Goal: Task Accomplishment & Management: Manage account settings

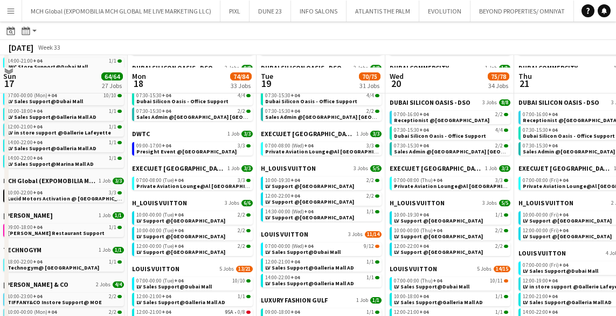
scroll to position [385, 0]
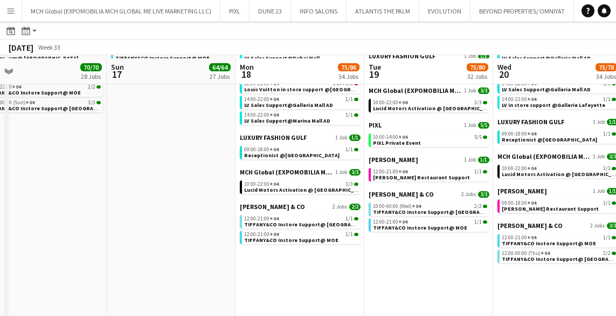
scroll to position [662, 0]
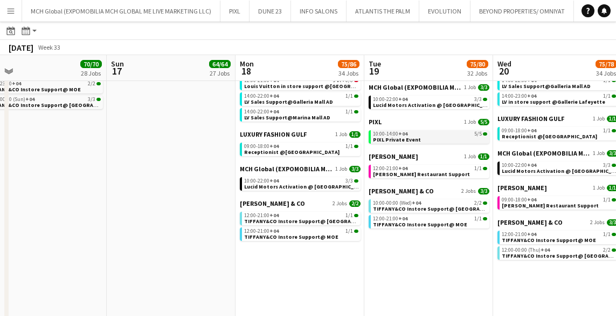
click at [402, 135] on span "+04" at bounding box center [403, 133] width 9 height 7
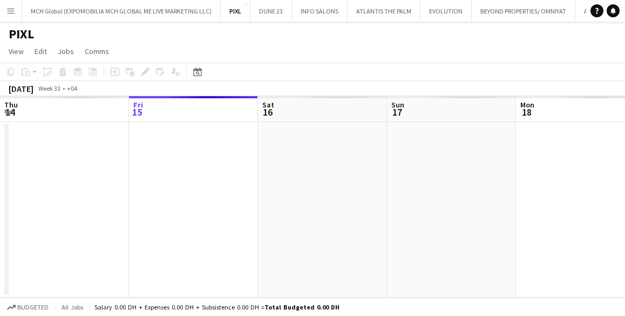
scroll to position [0, 371]
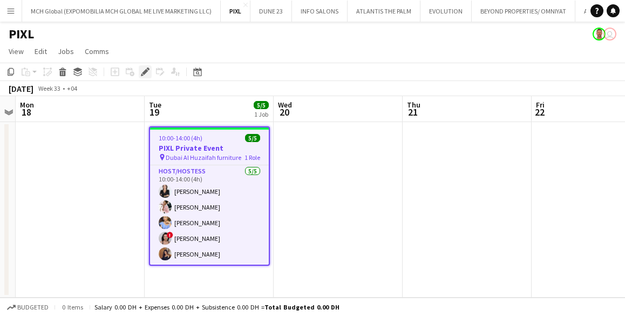
click at [142, 71] on icon "Edit" at bounding box center [145, 71] width 9 height 9
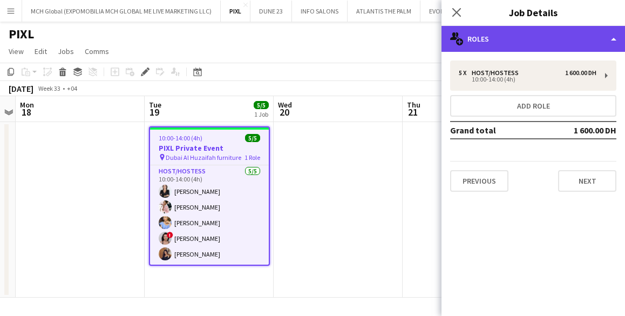
click at [471, 35] on div "multiple-users-add Roles" at bounding box center [532, 39] width 183 height 26
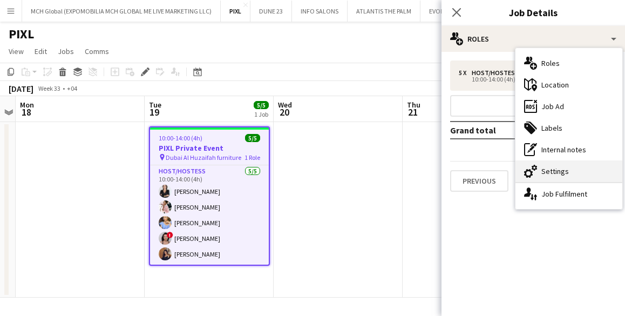
click at [544, 172] on div "cog-double-3 Settings" at bounding box center [568, 171] width 107 height 22
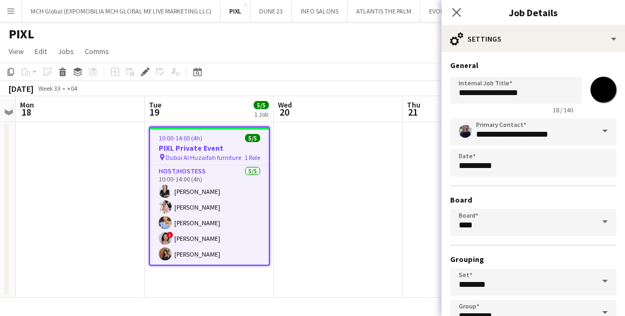
click at [594, 90] on input "*******" at bounding box center [603, 89] width 39 height 39
type input "*******"
click at [467, 172] on body "Menu Boards Boards Boards All jobs Status Workforce Workforce My Workforce Recr…" at bounding box center [312, 158] width 625 height 316
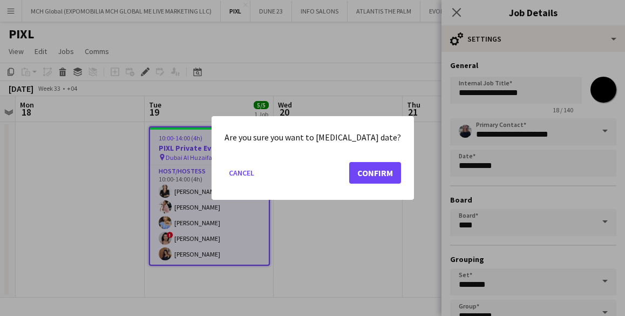
click at [563, 127] on div at bounding box center [312, 158] width 625 height 316
click at [249, 174] on button "Cancel" at bounding box center [241, 172] width 34 height 17
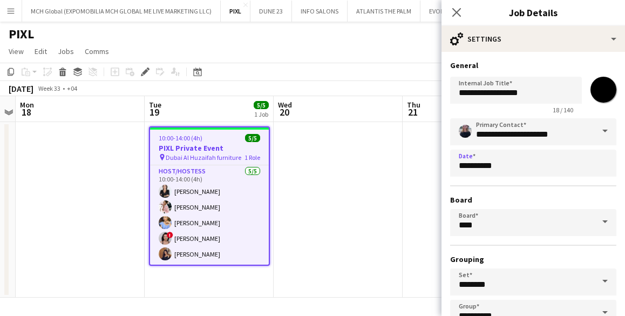
click at [597, 128] on span at bounding box center [604, 131] width 23 height 26
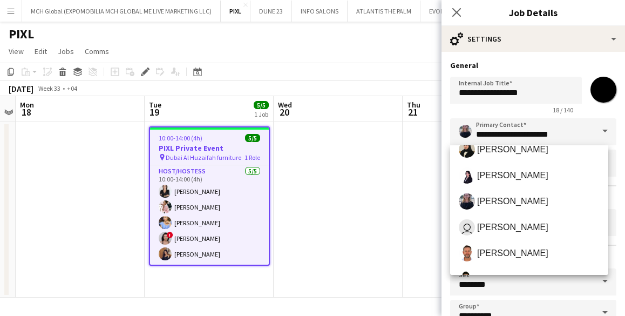
scroll to position [250, 0]
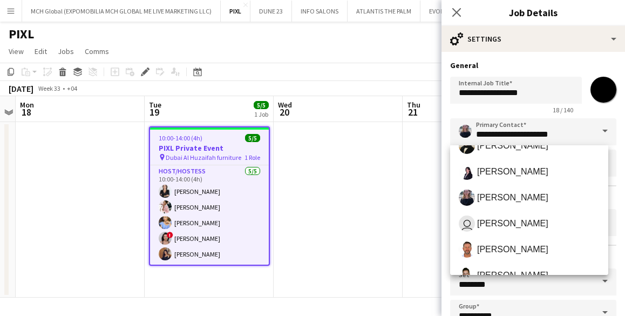
click at [518, 214] on mat-option "user Joan Tinguban" at bounding box center [529, 223] width 158 height 26
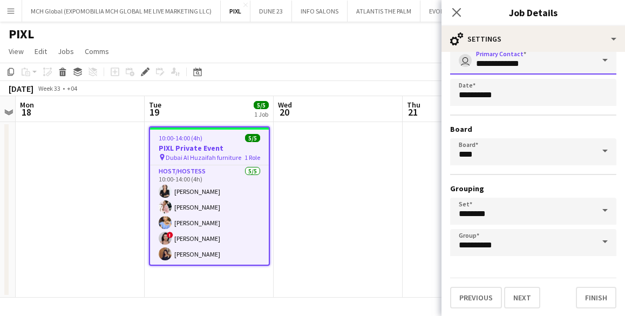
scroll to position [0, 0]
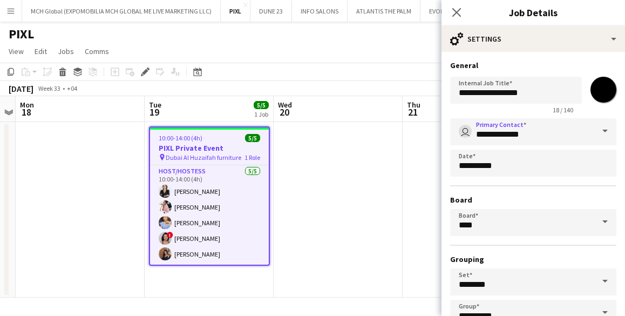
click at [598, 129] on span at bounding box center [604, 131] width 23 height 26
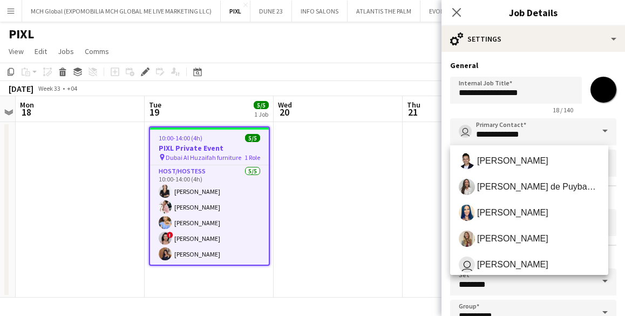
scroll to position [367, 0]
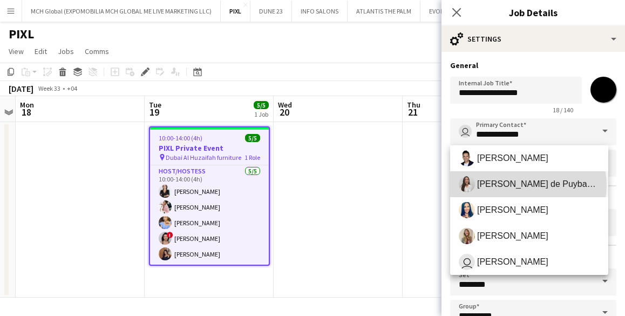
click at [527, 185] on span "Ines de Puybaudet" at bounding box center [538, 184] width 122 height 10
type input "**********"
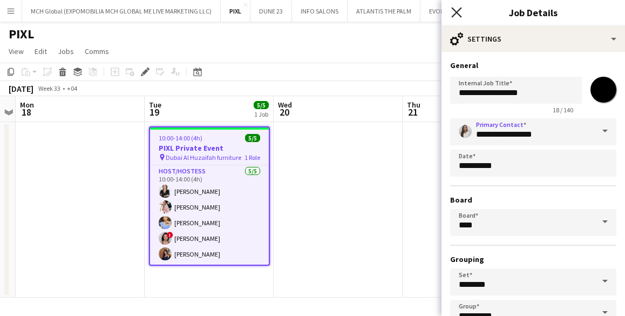
click at [453, 11] on icon "Close pop-in" at bounding box center [456, 12] width 10 height 10
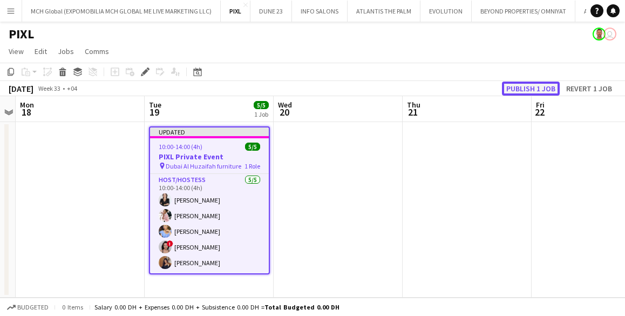
click at [519, 88] on button "Publish 1 job" at bounding box center [531, 88] width 58 height 14
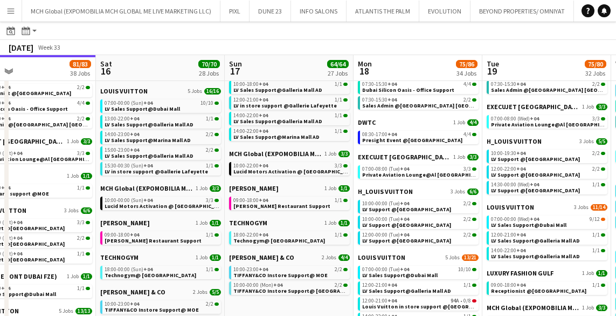
scroll to position [0, 420]
